Goal: Find contact information: Find contact information

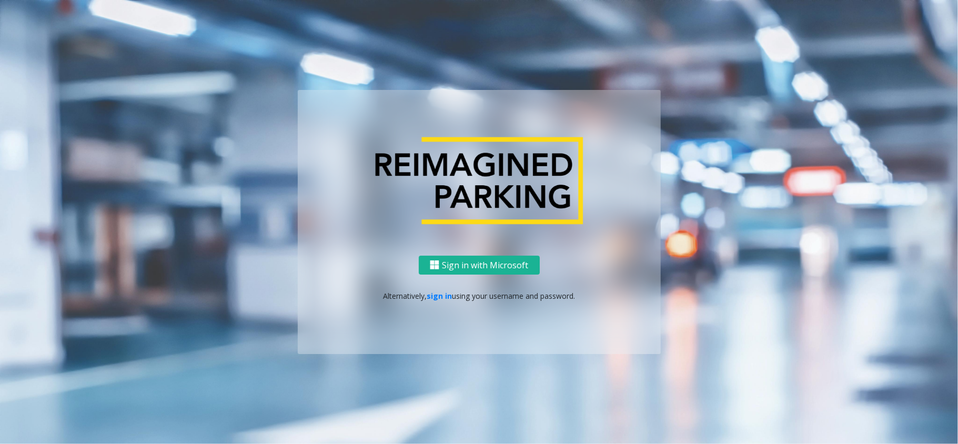
click at [439, 302] on div "Sign in with Microsoft Alternatively, sign in using your username and password." at bounding box center [479, 305] width 363 height 99
click at [439, 301] on p "Alternatively, sign in using your username and password." at bounding box center [479, 295] width 342 height 11
click at [436, 294] on link "sign in" at bounding box center [439, 296] width 25 height 10
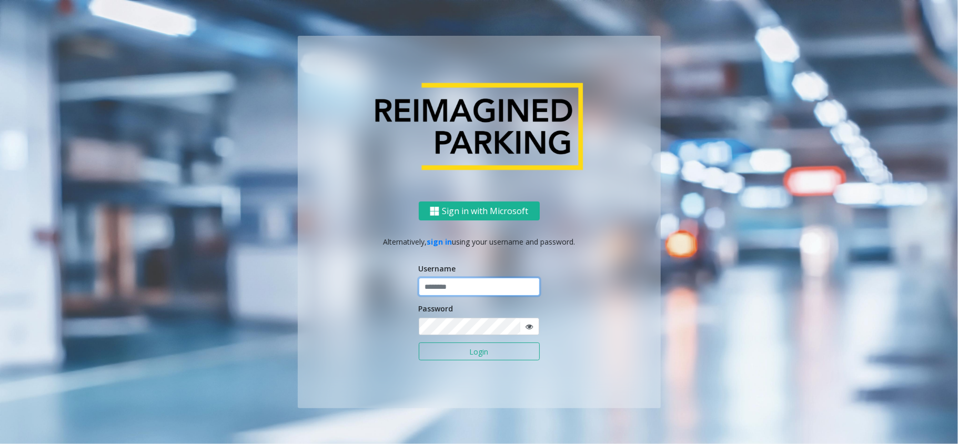
click at [464, 293] on input "text" at bounding box center [479, 287] width 121 height 18
type input "*********"
click at [419, 343] on button "Login" at bounding box center [479, 352] width 121 height 18
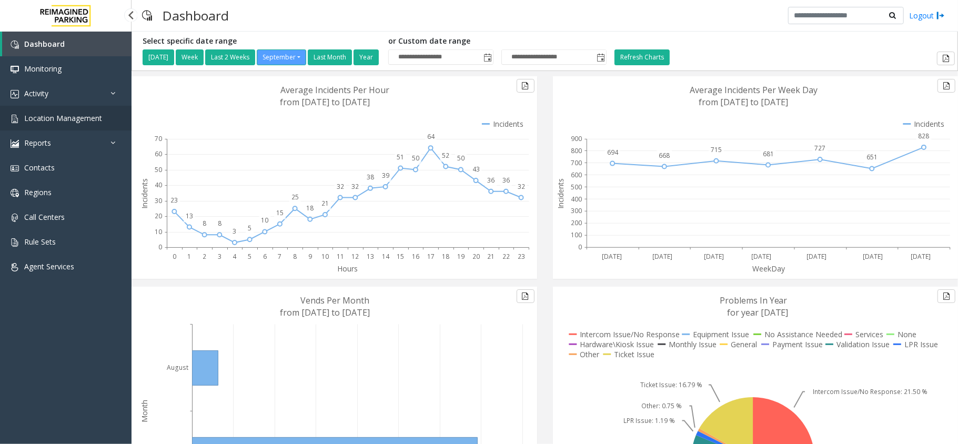
click at [69, 120] on span "Location Management" at bounding box center [63, 118] width 78 height 10
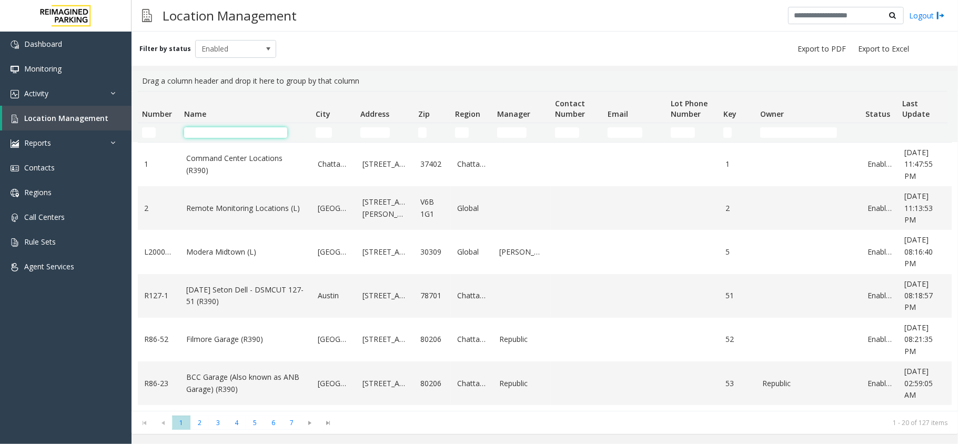
click at [255, 132] on input "Name Filter" at bounding box center [235, 132] width 103 height 11
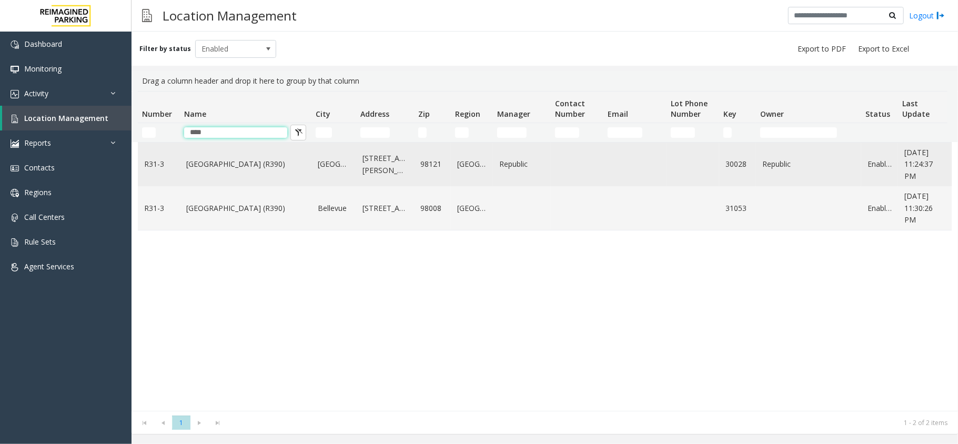
type input "****"
click at [228, 166] on link "[GEOGRAPHIC_DATA] (R390)" at bounding box center [245, 164] width 119 height 12
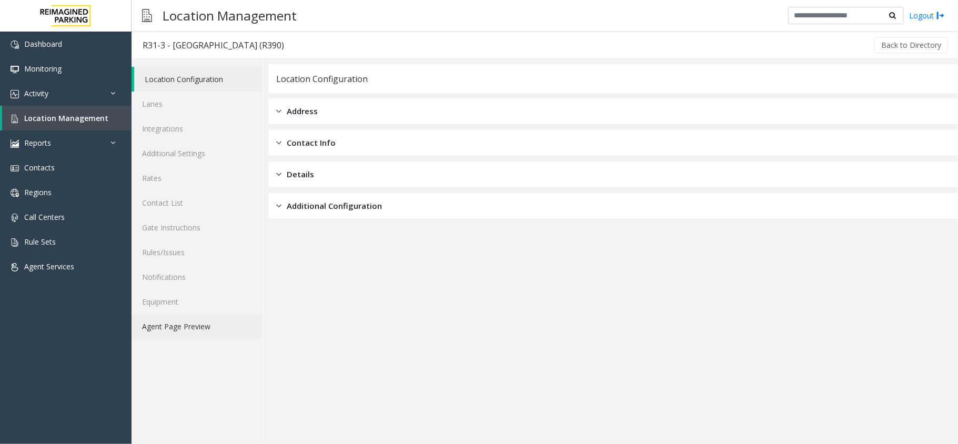
click at [180, 326] on link "Agent Page Preview" at bounding box center [197, 326] width 131 height 25
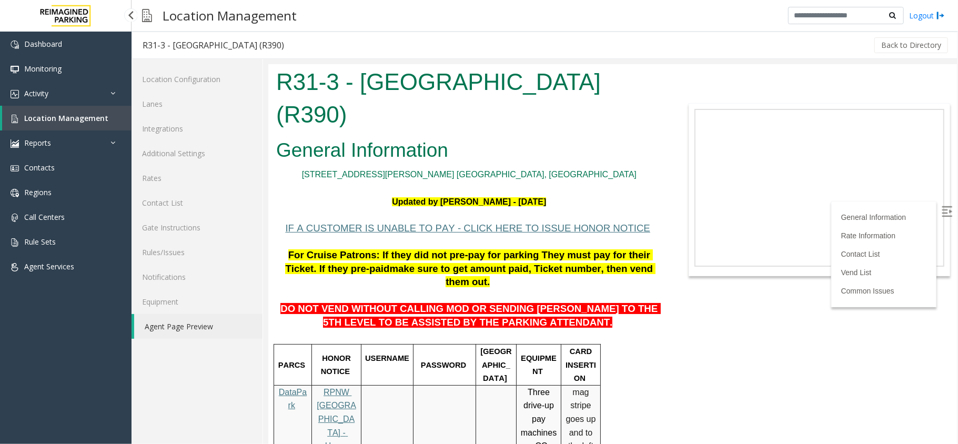
click at [74, 112] on link "Location Management" at bounding box center [66, 118] width 129 height 25
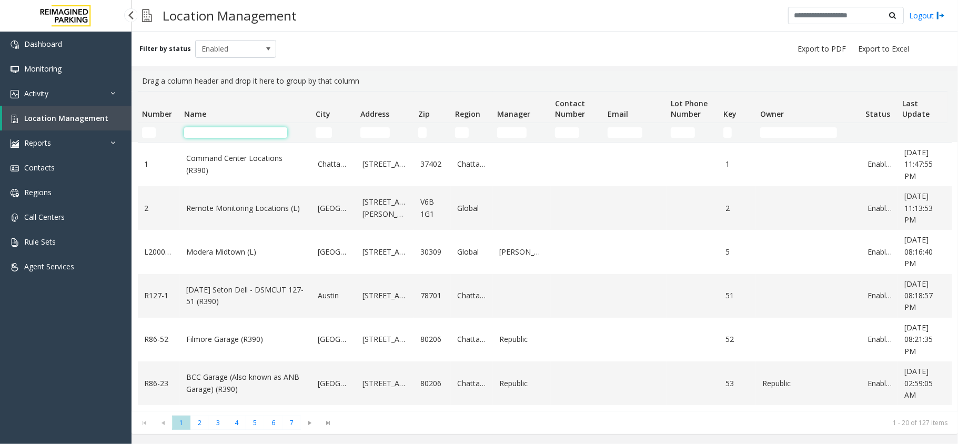
click at [236, 129] on input "Name Filter" at bounding box center [235, 132] width 103 height 11
click at [268, 128] on input "Name Filter" at bounding box center [235, 132] width 103 height 11
click at [207, 129] on input "Name Filter" at bounding box center [235, 132] width 103 height 11
type input "*"
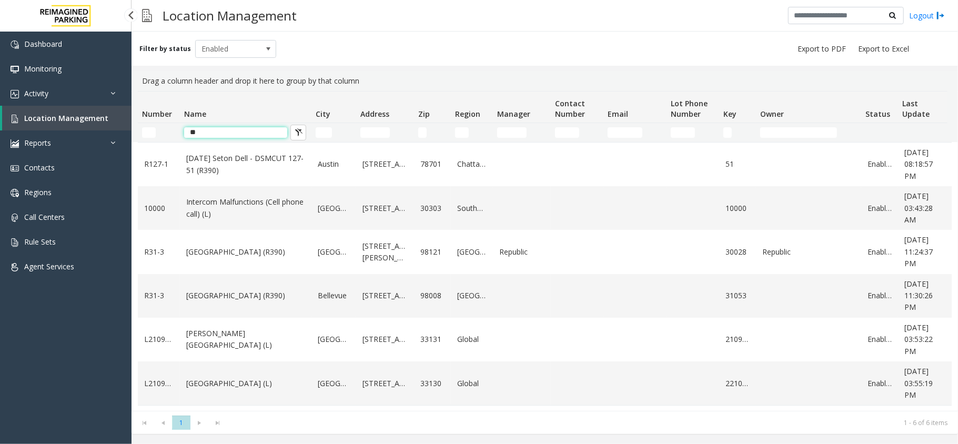
type input "*"
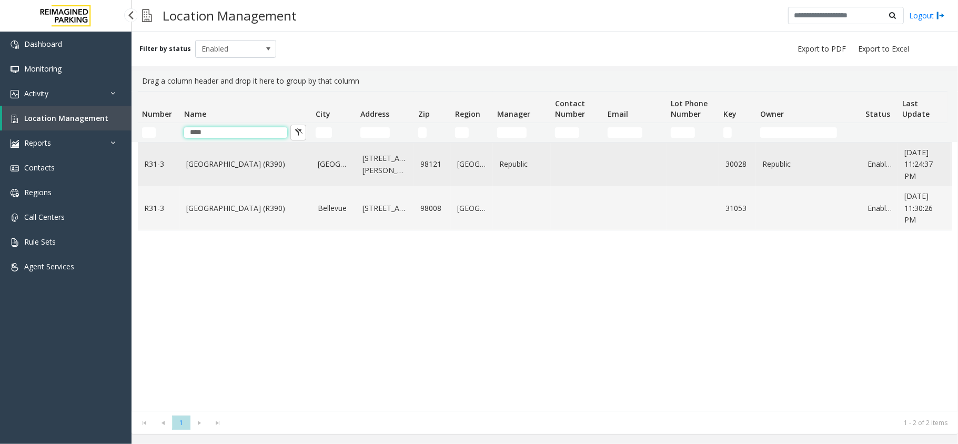
type input "****"
click at [224, 156] on td "[GEOGRAPHIC_DATA] (R390)" at bounding box center [246, 165] width 132 height 44
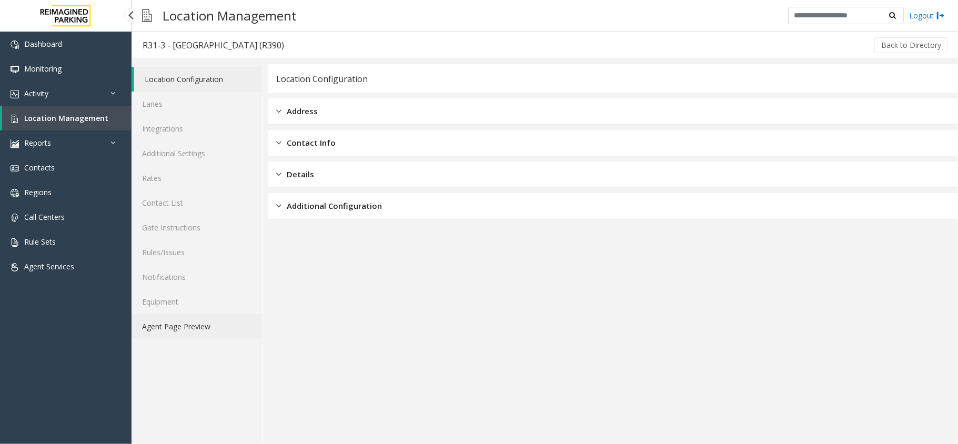
click at [197, 315] on link "Agent Page Preview" at bounding box center [197, 326] width 131 height 25
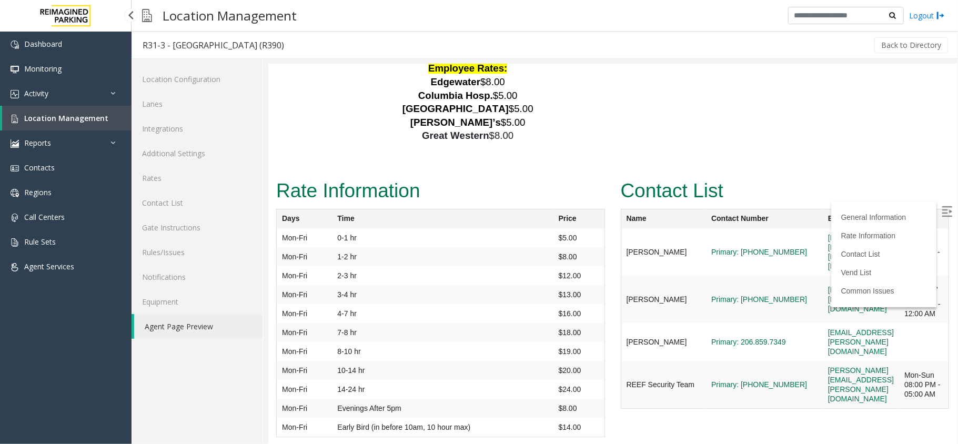
scroll to position [2315, 0]
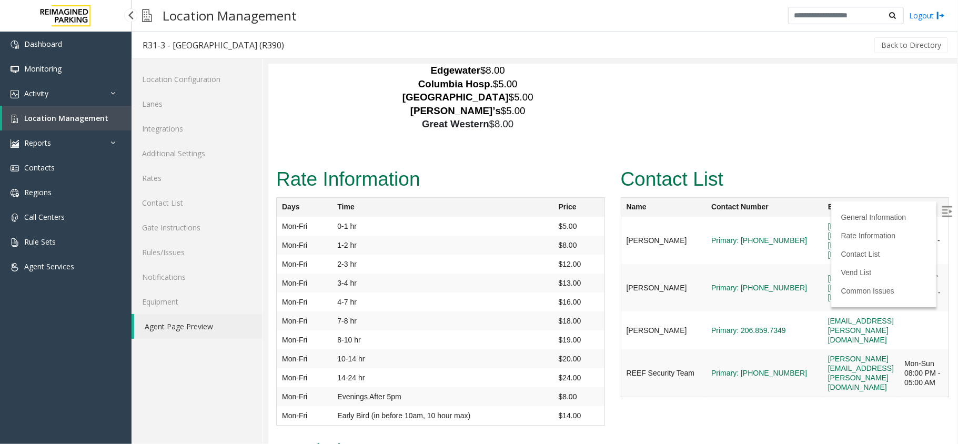
click at [941, 209] on img at bounding box center [946, 211] width 11 height 11
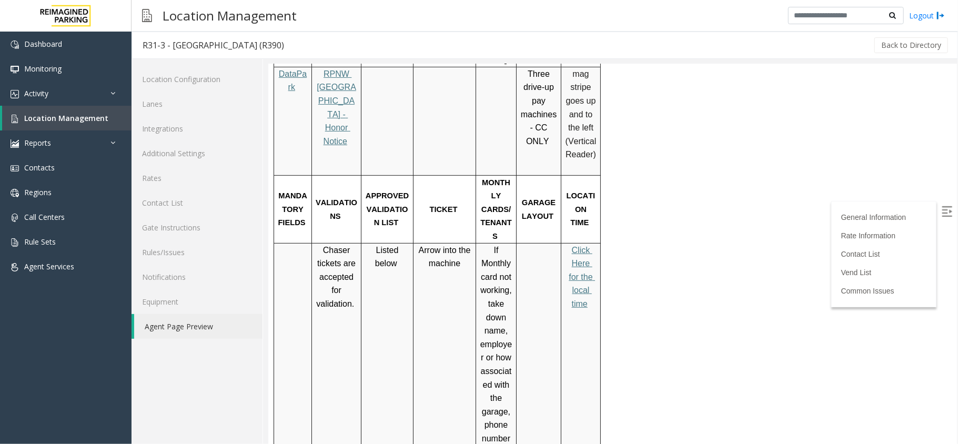
scroll to position [280, 0]
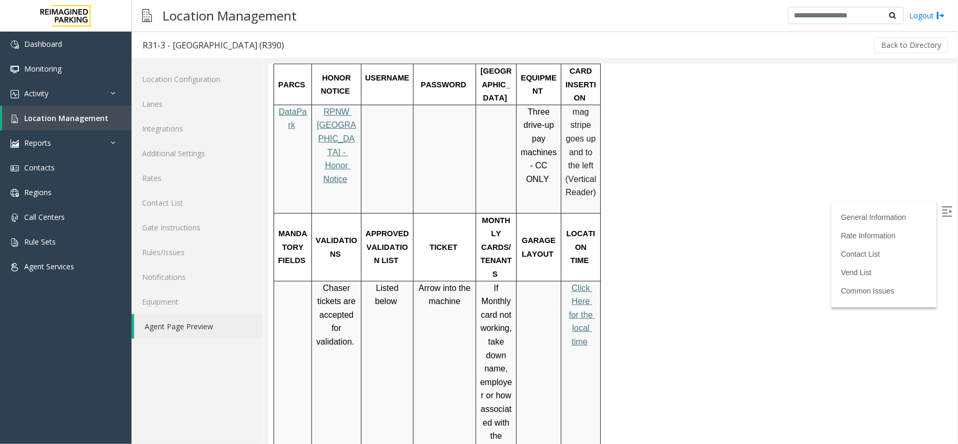
click at [575, 283] on span "Click Here for the local time" at bounding box center [581, 314] width 26 height 63
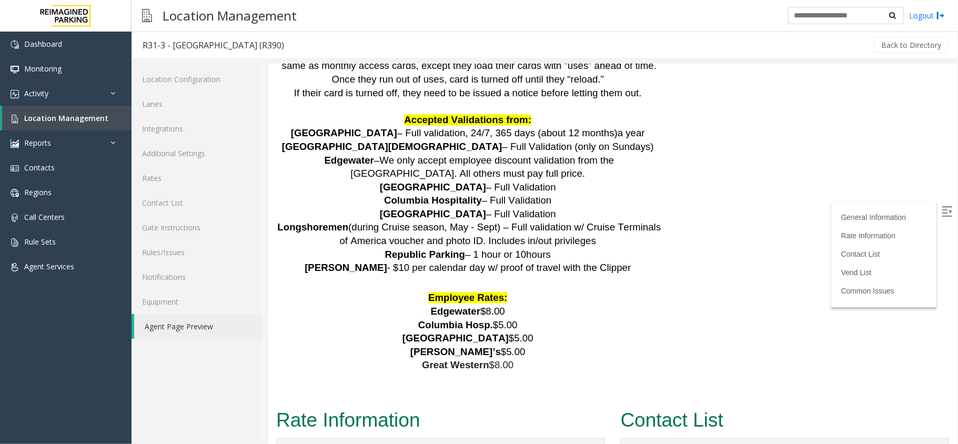
scroll to position [2245, 0]
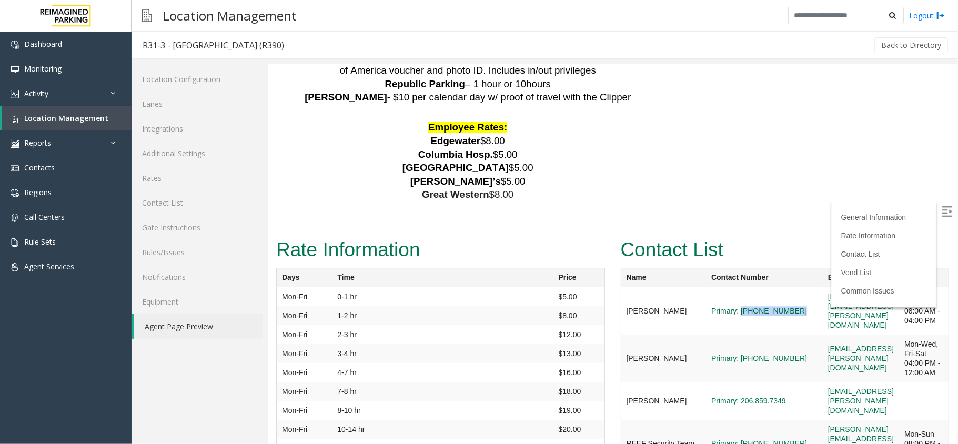
drag, startPoint x: 752, startPoint y: 226, endPoint x: 699, endPoint y: 228, distance: 53.2
click at [706, 287] on td "Primary: [PHONE_NUMBER]" at bounding box center [764, 310] width 117 height 47
copy link "[PHONE_NUMBER]"
drag, startPoint x: 748, startPoint y: 410, endPoint x: 700, endPoint y: 410, distance: 47.4
click at [711, 438] on span "Primary: [PHONE_NUMBER]" at bounding box center [764, 442] width 106 height 9
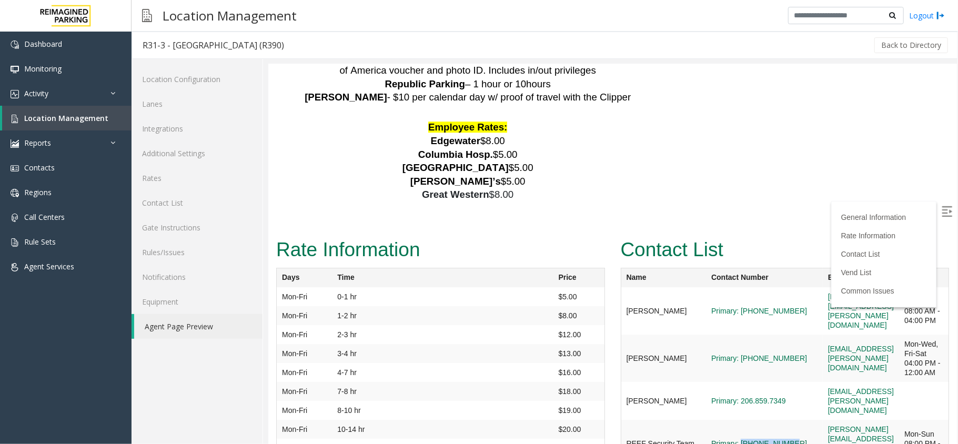
copy link "[PHONE_NUMBER]"
